Goal: Task Accomplishment & Management: Complete application form

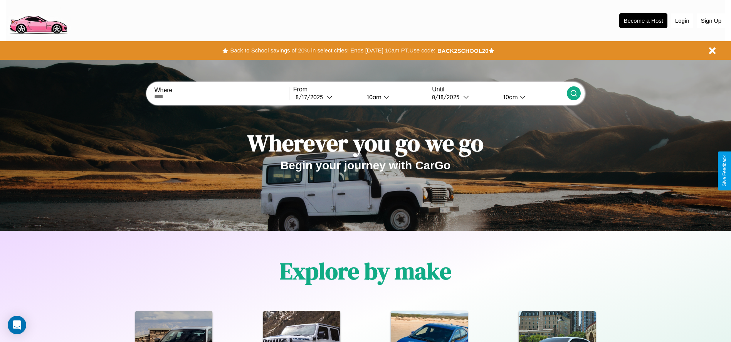
scroll to position [160, 0]
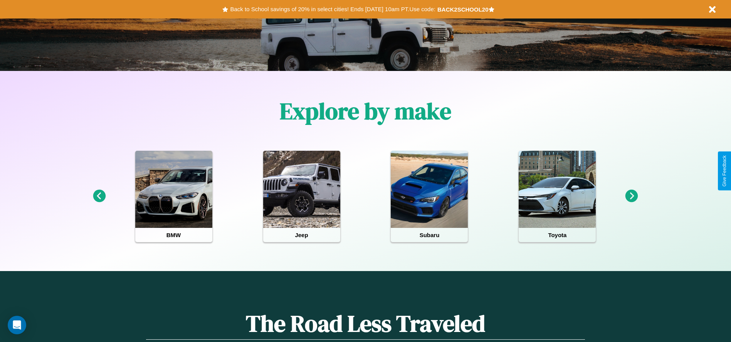
click at [632, 196] on icon at bounding box center [632, 196] width 13 height 13
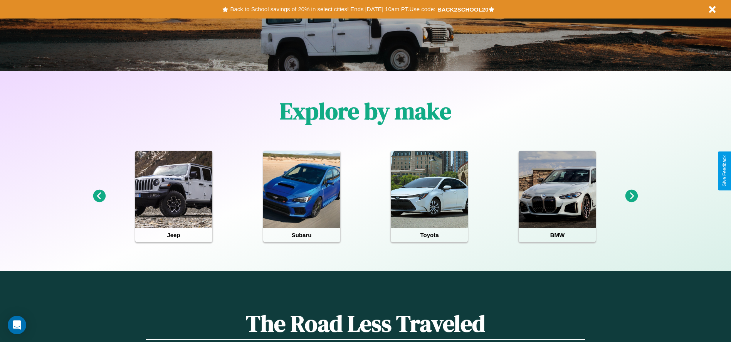
click at [632, 196] on icon at bounding box center [632, 196] width 13 height 13
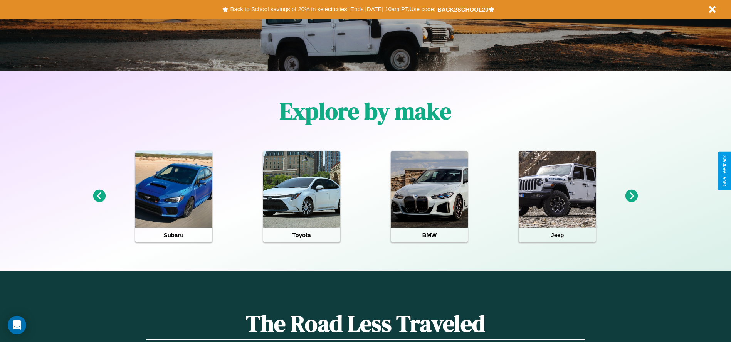
click at [99, 196] on icon at bounding box center [99, 196] width 13 height 13
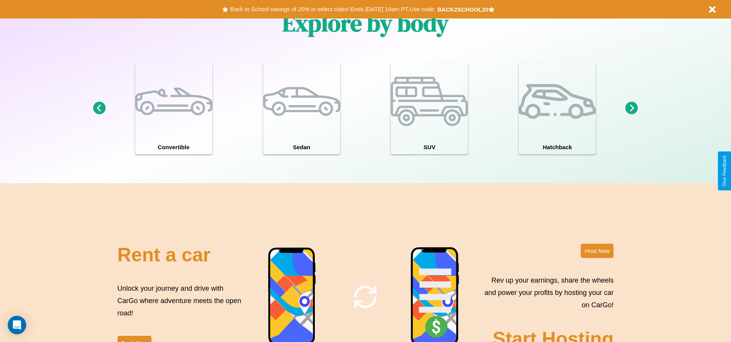
scroll to position [840, 0]
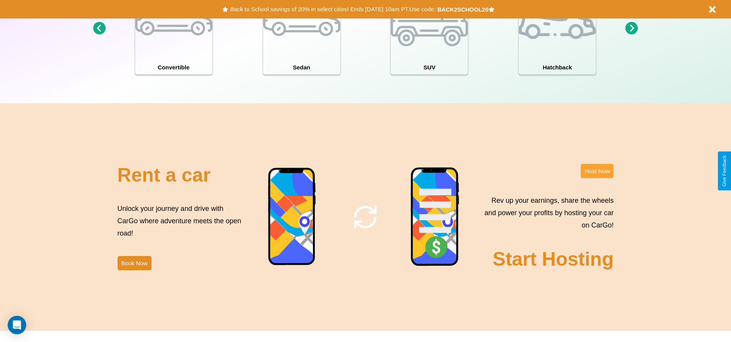
click at [597, 171] on button "Host Now" at bounding box center [597, 171] width 33 height 14
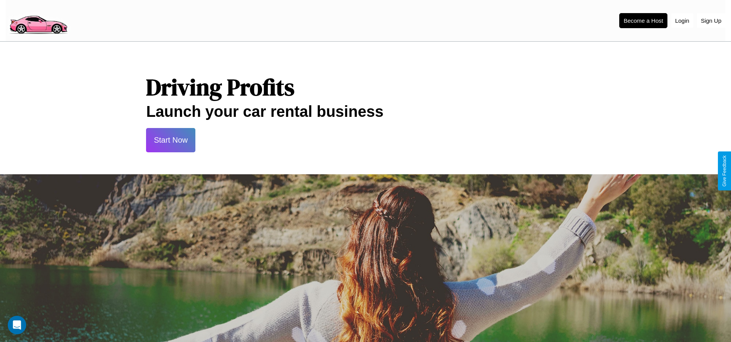
click at [171, 140] on button "Start Now" at bounding box center [170, 140] width 49 height 24
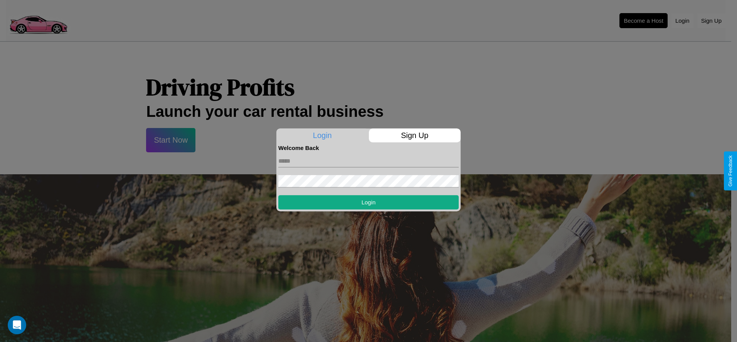
click at [369, 161] on input "text" at bounding box center [368, 161] width 180 height 12
type input "**********"
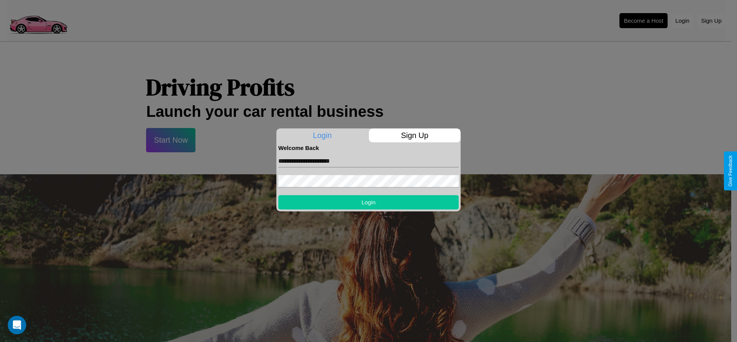
click at [369, 202] on button "Login" at bounding box center [368, 202] width 180 height 14
